Goal: Submit feedback/report problem: Submit feedback/report problem

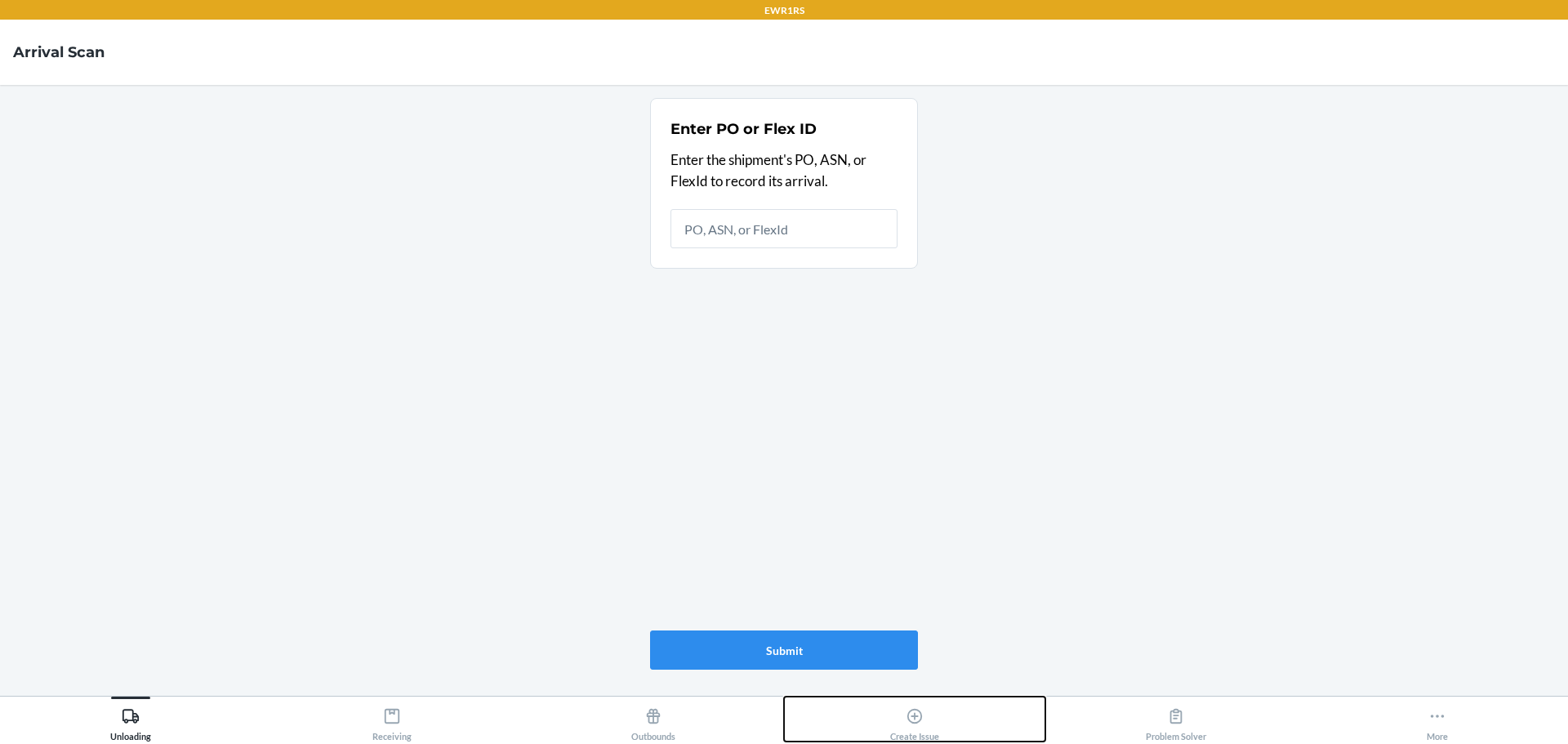
click at [894, 717] on div "Create Issue" at bounding box center [915, 720] width 49 height 41
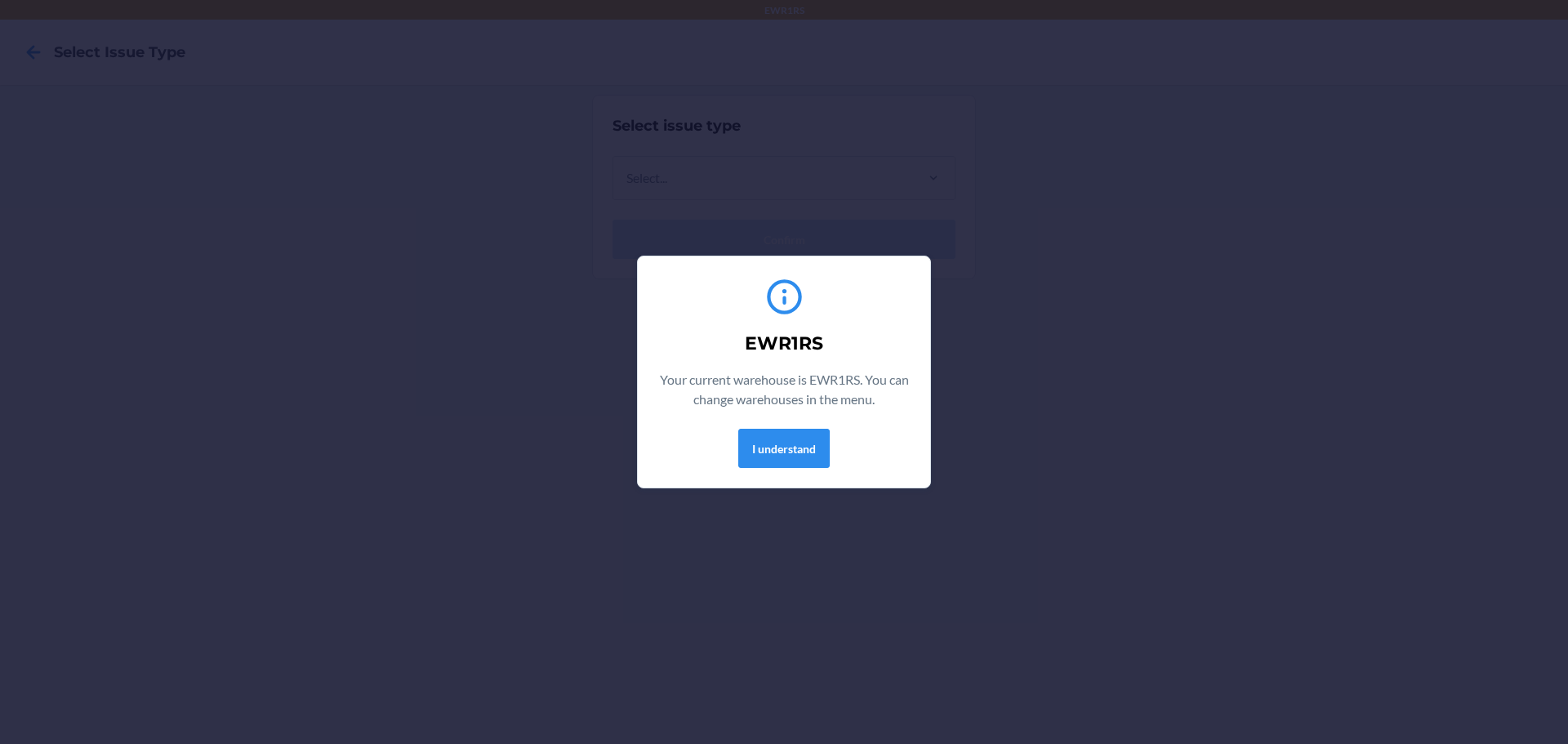
drag, startPoint x: 984, startPoint y: 526, endPoint x: 944, endPoint y: 517, distance: 41.0
click at [980, 524] on div "EWR1RS Your current warehouse is EWR1RS. You can change warehouses in the menu.…" at bounding box center [784, 372] width 1568 height 744
click at [787, 455] on button "I understand" at bounding box center [783, 448] width 91 height 39
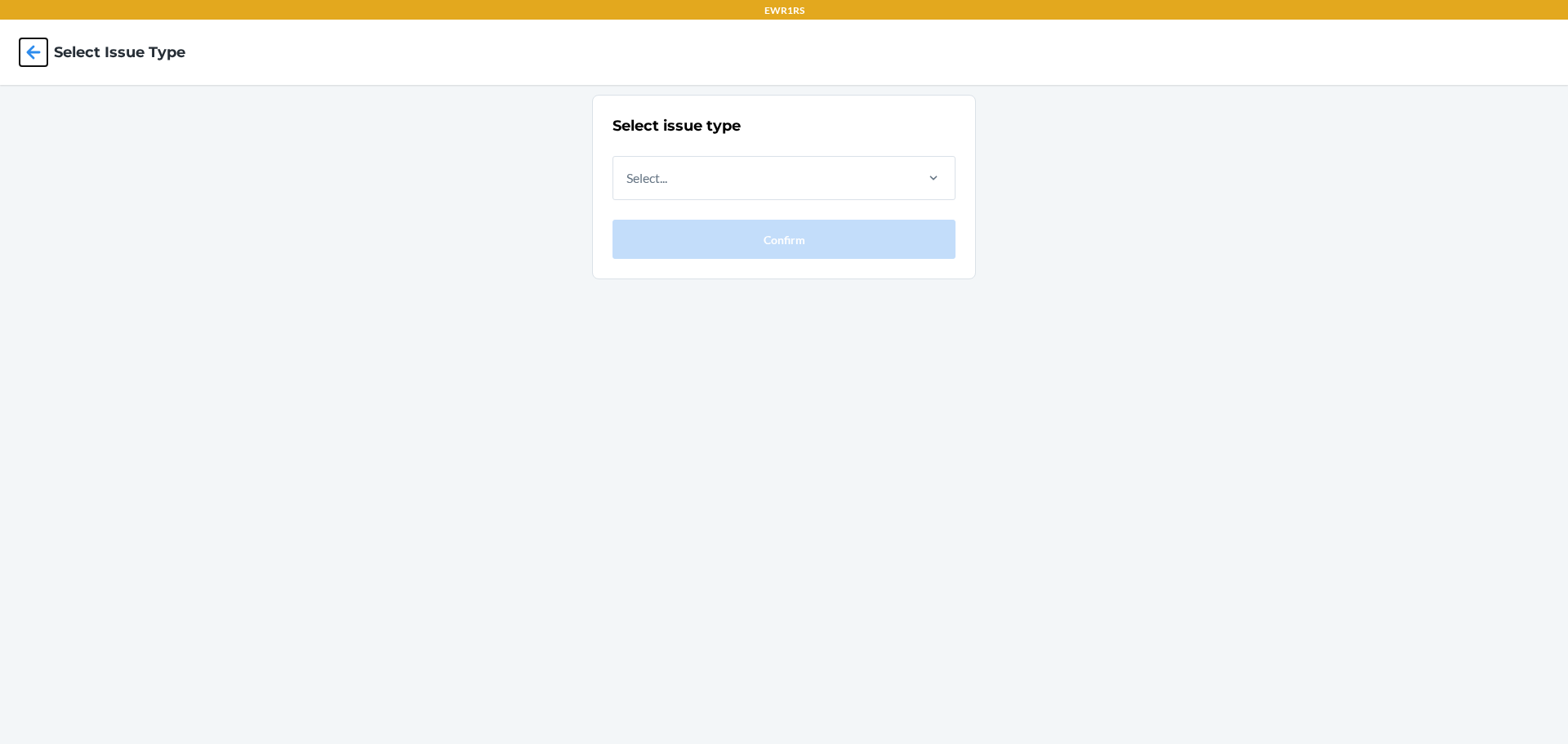
click at [32, 58] on icon at bounding box center [33, 51] width 14 height 14
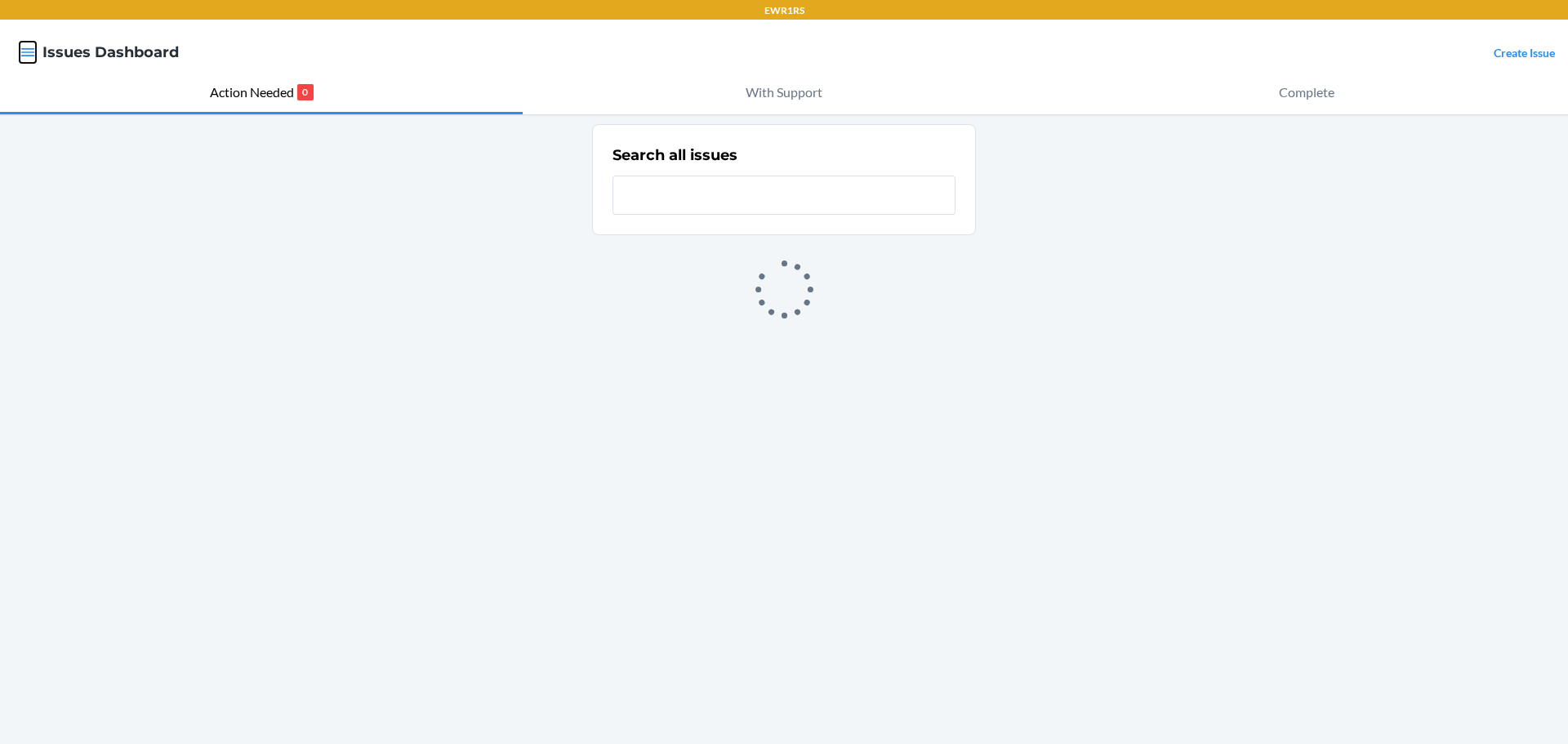
click at [31, 55] on icon "button" at bounding box center [28, 52] width 16 height 16
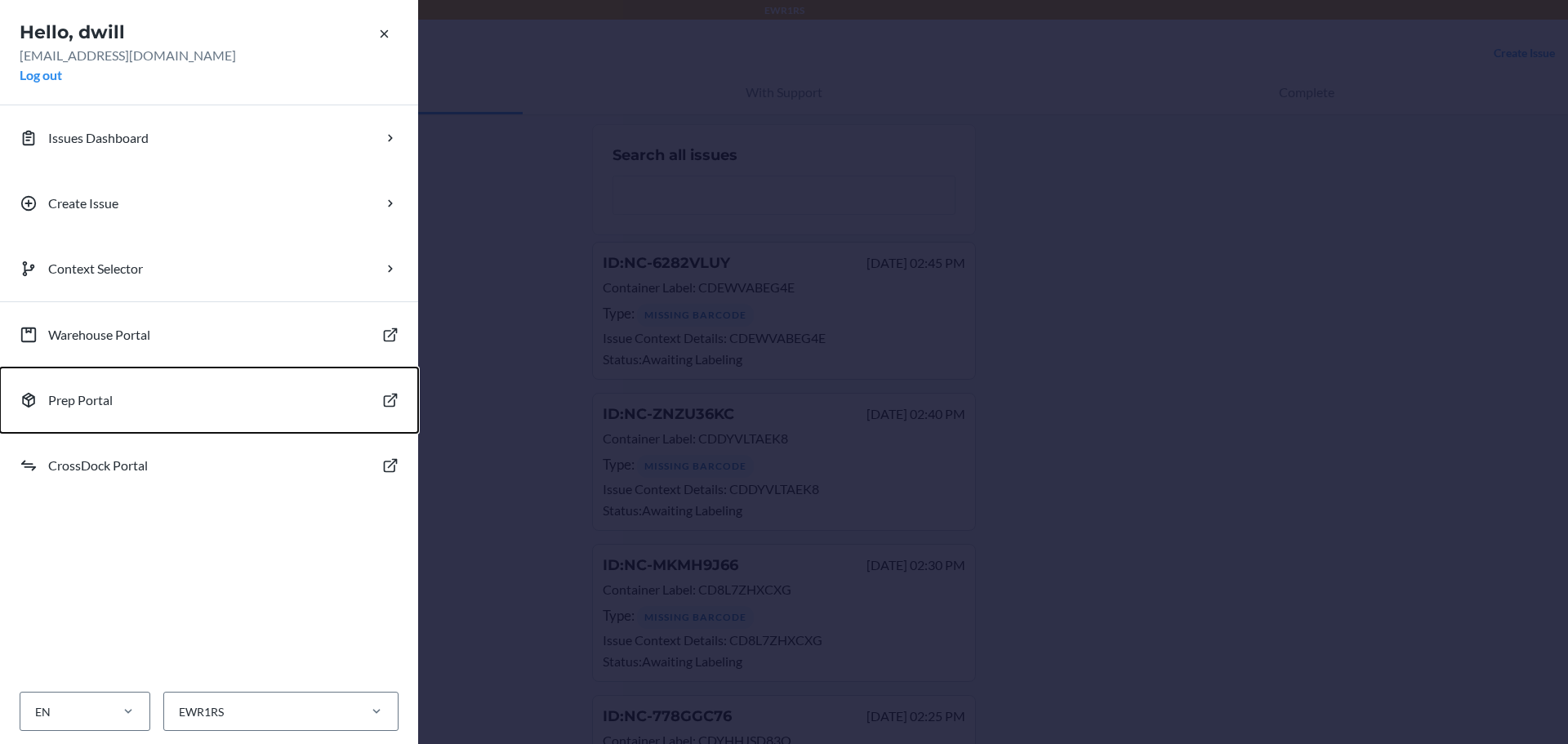
click at [124, 394] on button "Prep Portal" at bounding box center [209, 400] width 418 height 65
